Goal: Check status: Check status

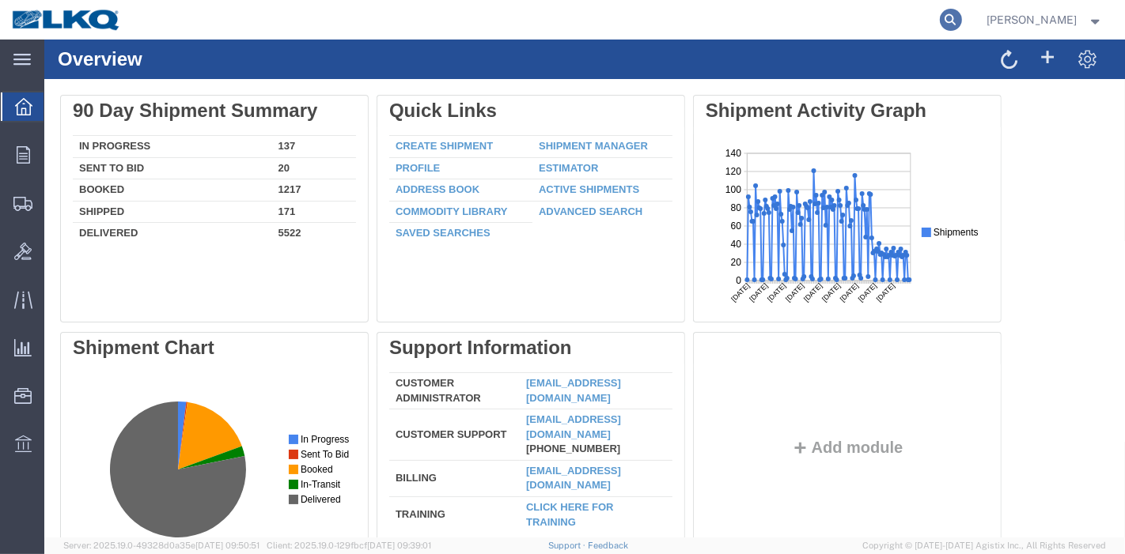
click at [961, 14] on icon at bounding box center [951, 20] width 22 height 22
click at [911, 20] on input "search" at bounding box center [699, 20] width 481 height 38
paste input "56386410"
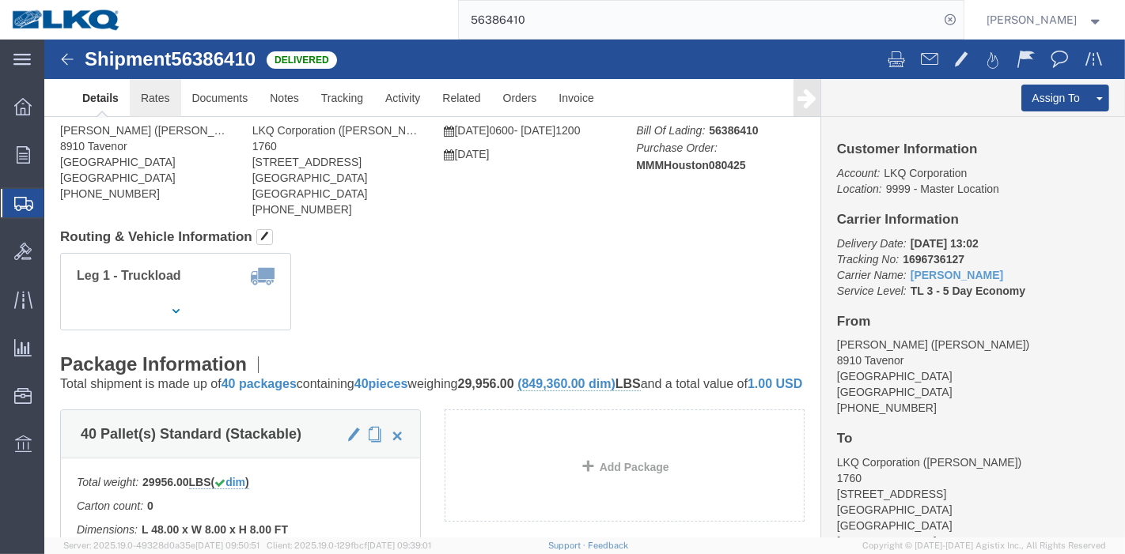
click link "Rates"
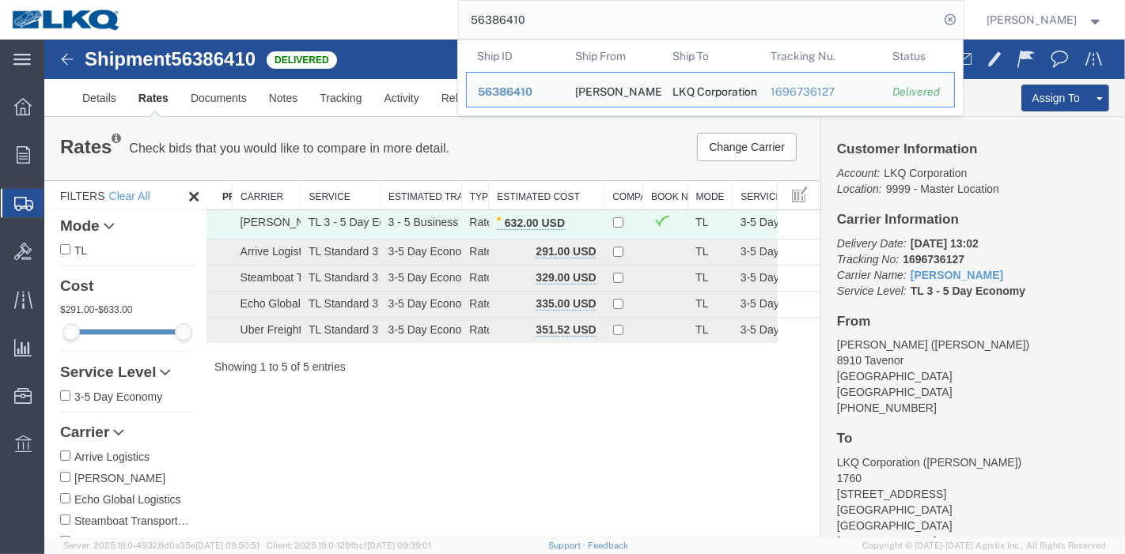
drag, startPoint x: 579, startPoint y: 26, endPoint x: 322, endPoint y: 25, distance: 257.0
click at [322, 25] on div "56386410 Ship ID Ship From Ship To Tracking Nu. Status Ship ID 56386410 Ship Fr…" at bounding box center [548, 20] width 830 height 40
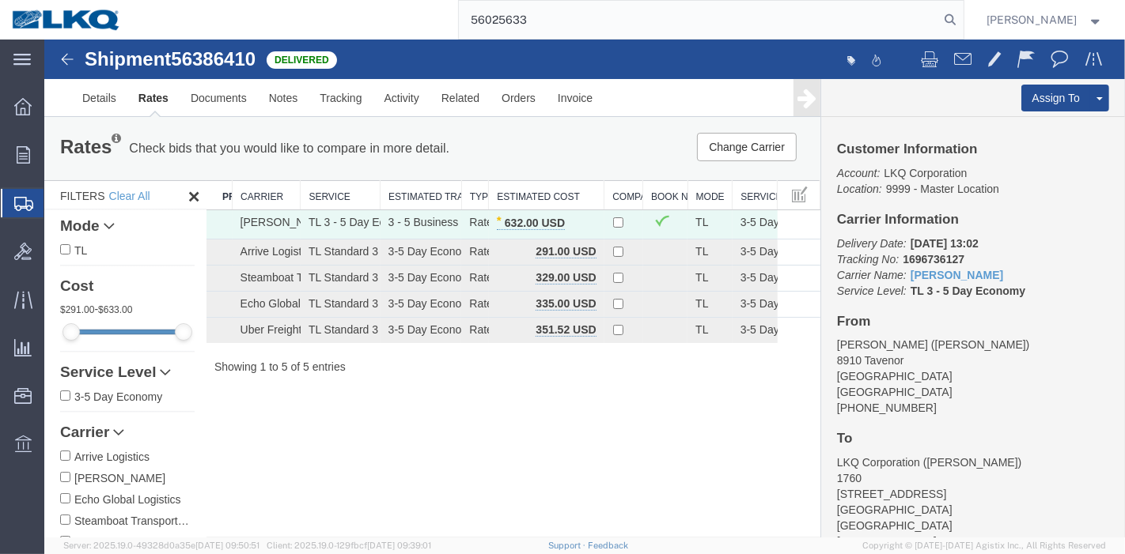
type input "56025633"
